Goal: Task Accomplishment & Management: Manage account settings

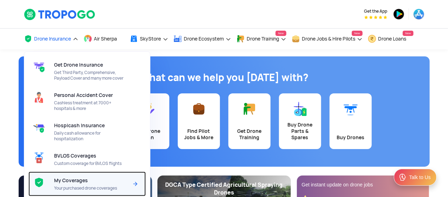
click at [70, 182] on span "My Coverages" at bounding box center [71, 180] width 34 height 6
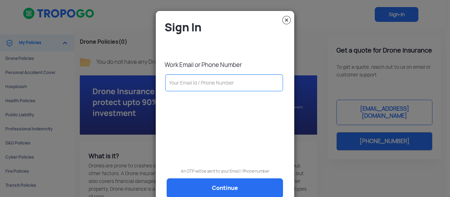
click at [201, 85] on input "text" at bounding box center [224, 82] width 118 height 17
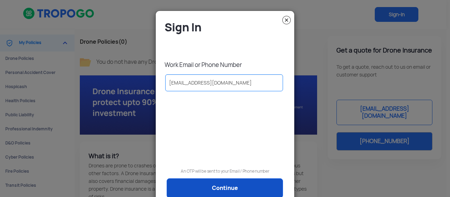
type input "subrata@tropogo.com"
click at [222, 189] on link "Continue" at bounding box center [225, 188] width 116 height 20
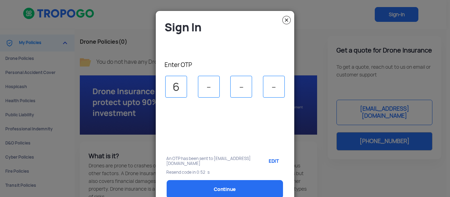
type input "6"
type input "3"
type input "0"
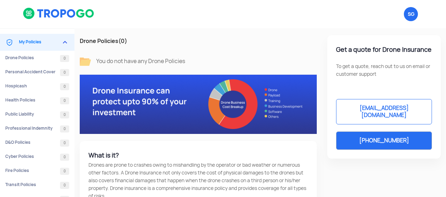
click at [66, 41] on img at bounding box center [65, 42] width 8 height 8
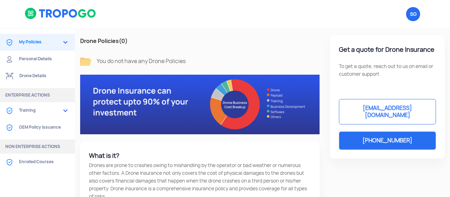
click at [39, 77] on link "Drone Details" at bounding box center [37, 76] width 75 height 17
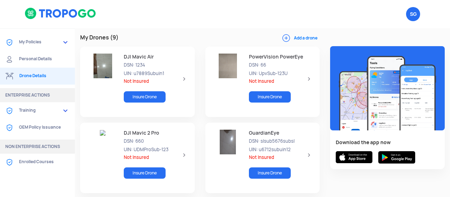
click at [183, 76] on div "DJI Mavic Air DSN: 1234 UIN: u7889Subuin1 Not Insured Insure Drone" at bounding box center [153, 78] width 70 height 50
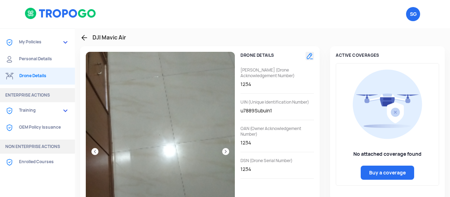
click at [309, 54] on button at bounding box center [310, 56] width 8 height 8
click at [286, 71] on link "Edit drone details" at bounding box center [285, 72] width 57 height 14
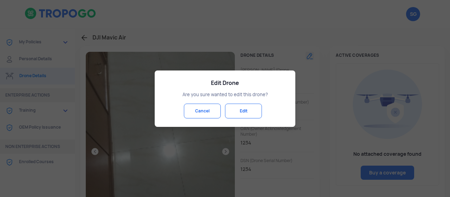
click at [238, 110] on button "Edit" at bounding box center [243, 110] width 37 height 15
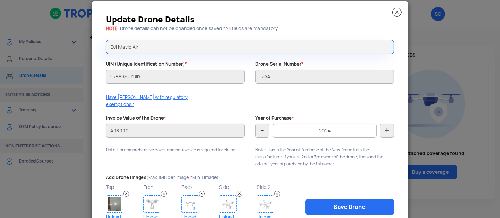
scroll to position [11, 0]
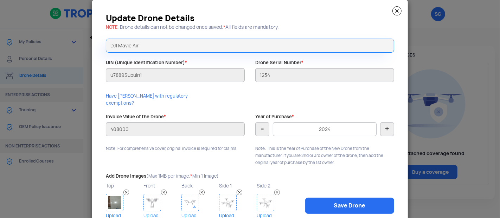
click at [394, 12] on img at bounding box center [396, 10] width 9 height 9
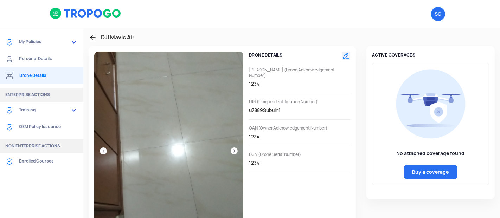
click at [80, 15] on img at bounding box center [86, 13] width 72 height 12
